Goal: Check status: Check status

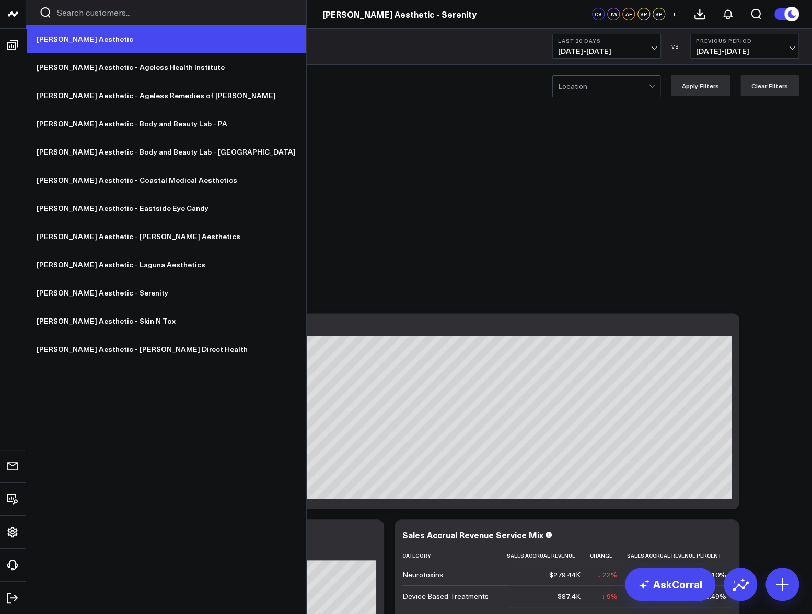
click at [89, 38] on link "[PERSON_NAME] Aesthetic" at bounding box center [166, 39] width 280 height 28
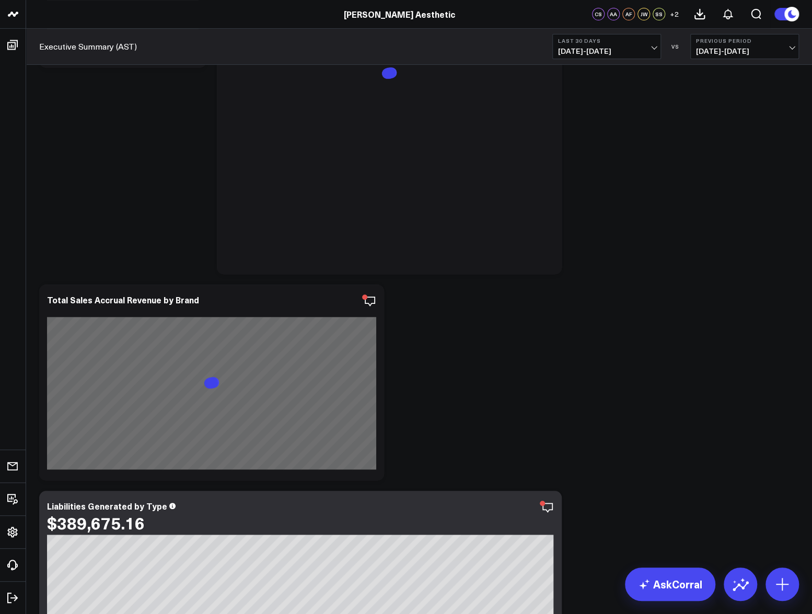
scroll to position [263, 0]
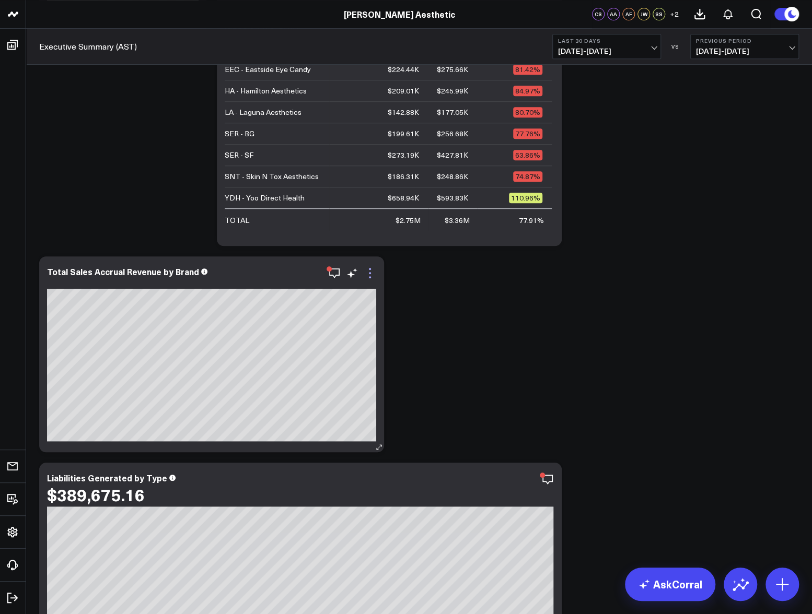
click at [369, 275] on icon at bounding box center [370, 273] width 13 height 13
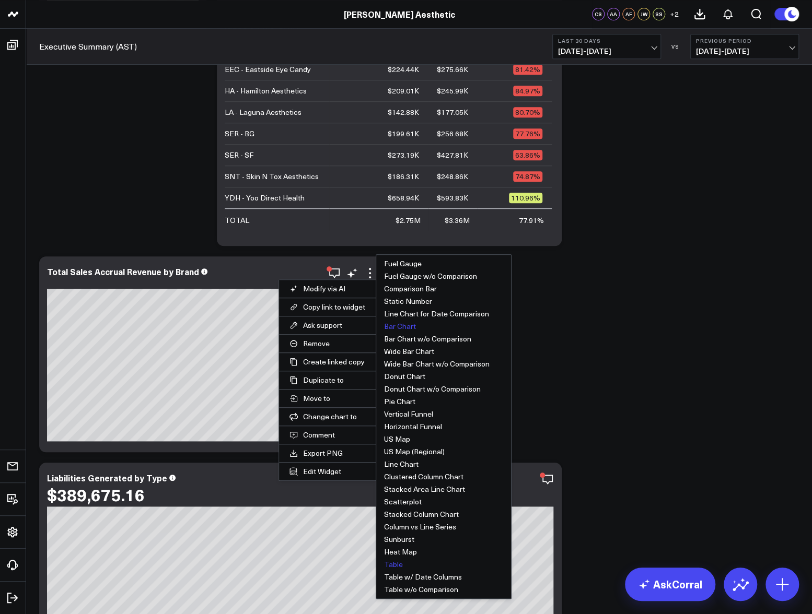
click at [398, 563] on button "Table" at bounding box center [443, 565] width 135 height 13
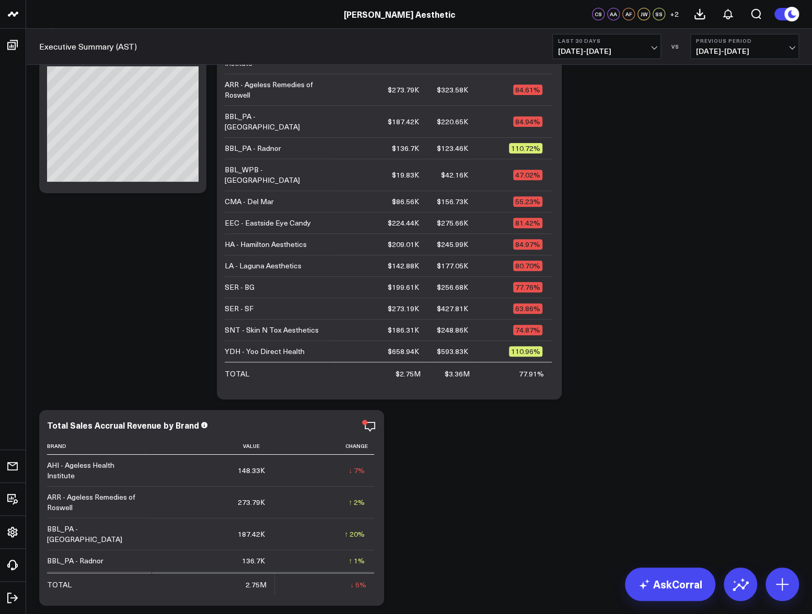
scroll to position [108, 0]
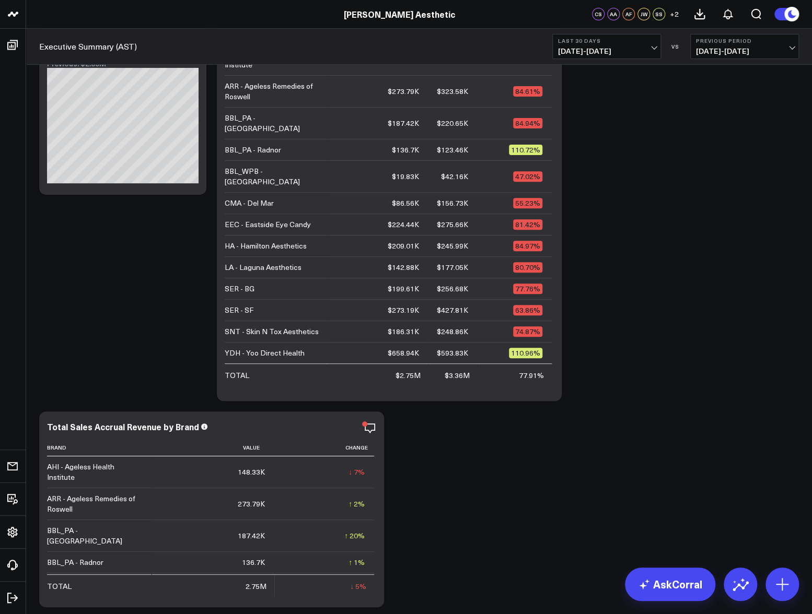
click at [626, 49] on span "[DATE] - [DATE]" at bounding box center [606, 51] width 97 height 8
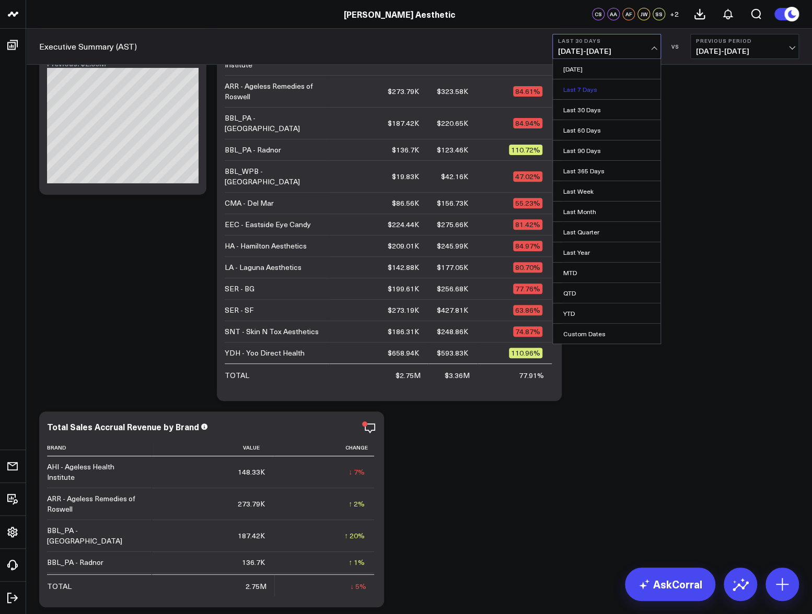
click at [620, 91] on link "Last 7 Days" at bounding box center [607, 89] width 108 height 20
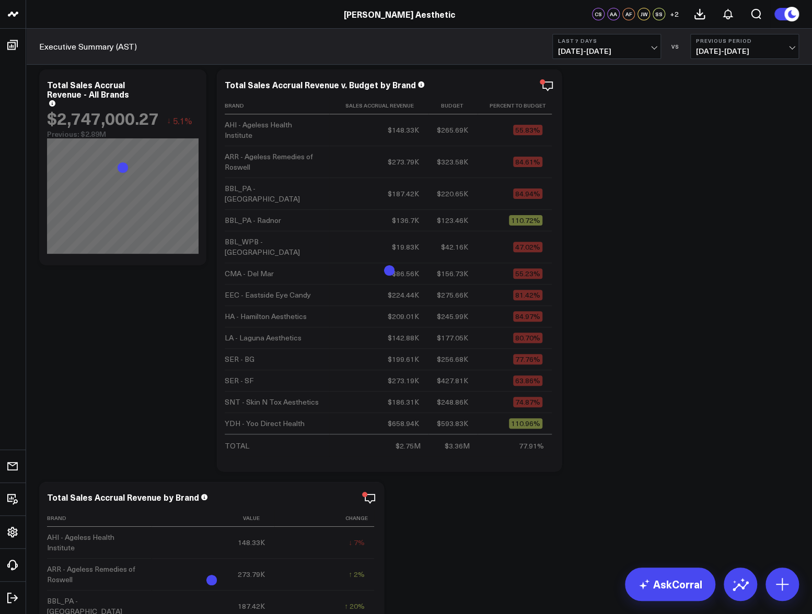
scroll to position [27, 0]
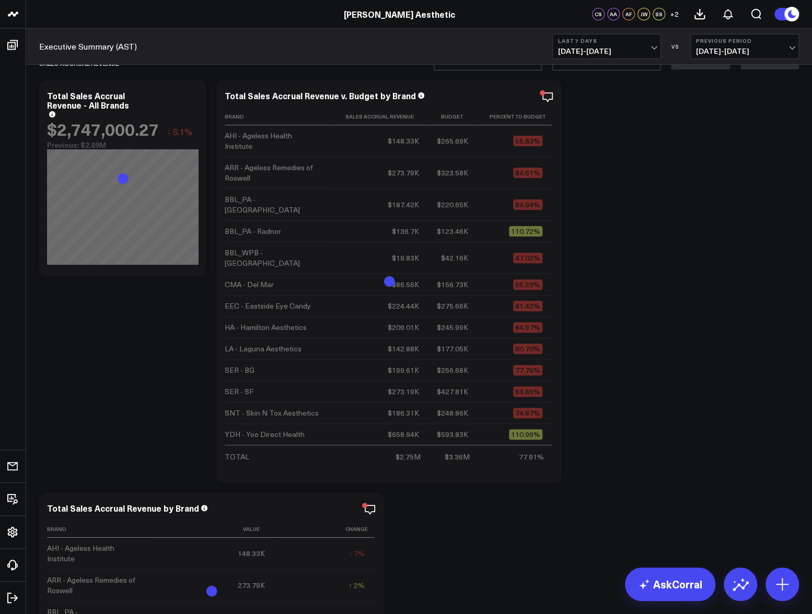
click at [644, 49] on span "[DATE] - [DATE]" at bounding box center [606, 51] width 97 height 8
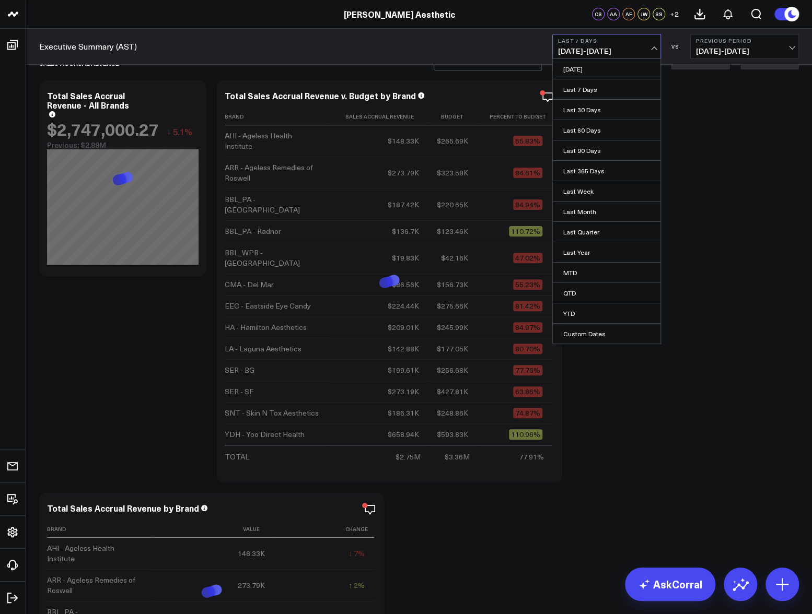
click at [738, 53] on span "[DATE] - [DATE]" at bounding box center [744, 51] width 97 height 8
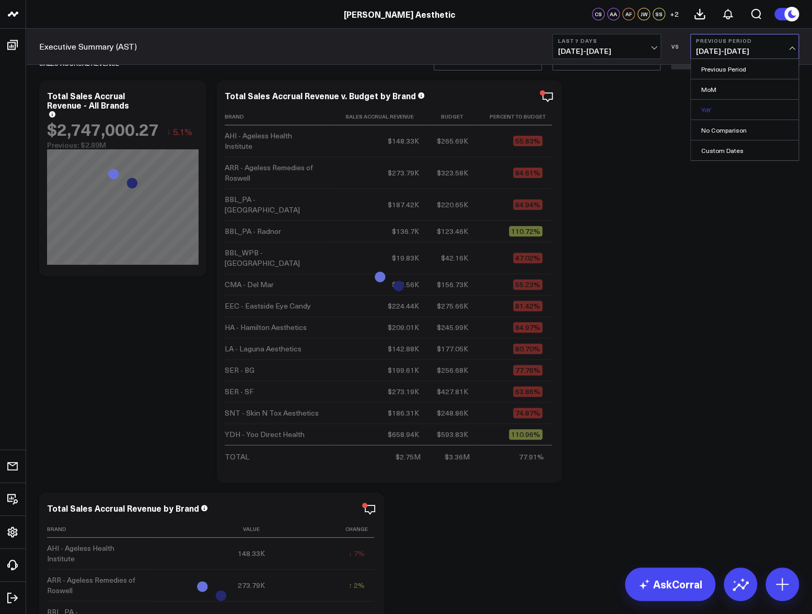
click at [711, 114] on link "YoY" at bounding box center [745, 110] width 108 height 20
